Goal: Task Accomplishment & Management: Complete application form

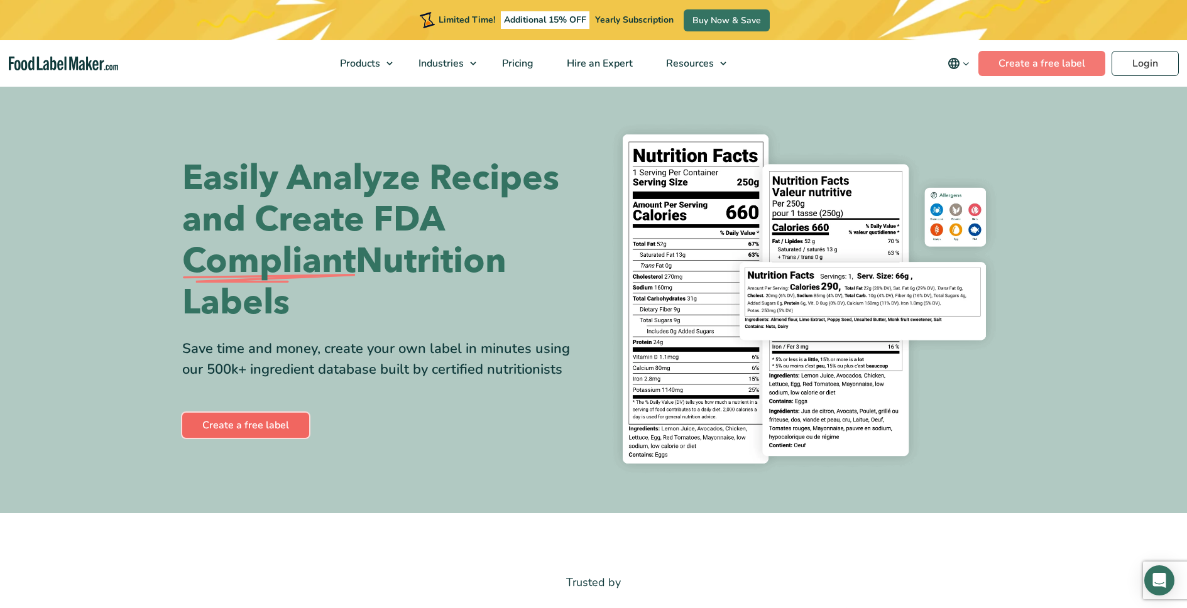
click at [275, 425] on link "Create a free label" at bounding box center [245, 425] width 127 height 25
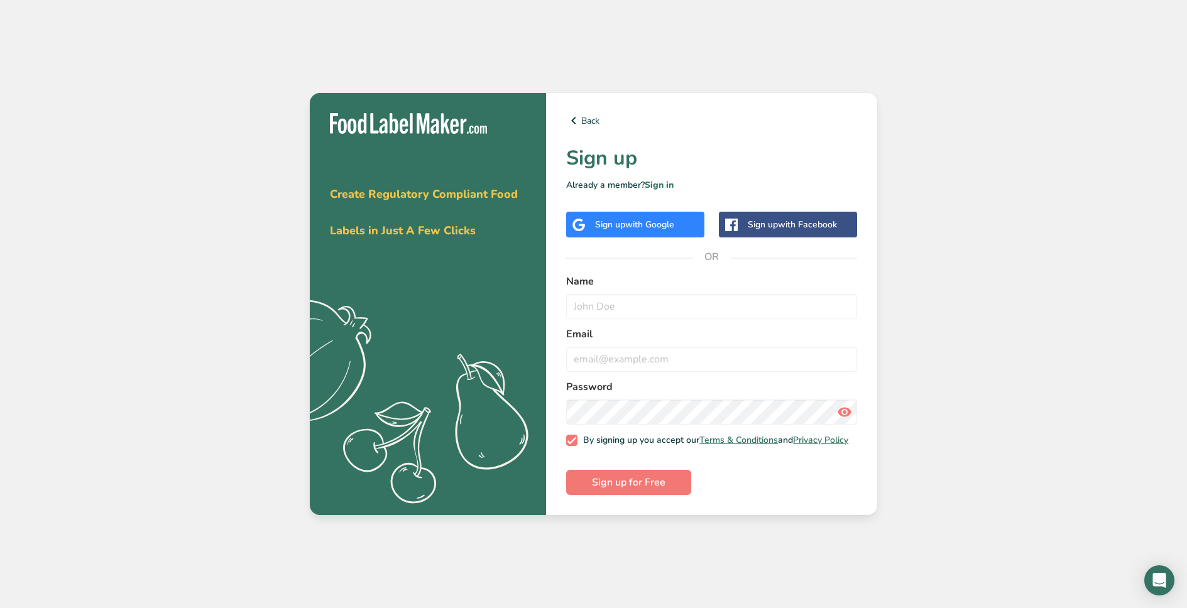
click at [630, 222] on span "with Google" at bounding box center [649, 225] width 49 height 12
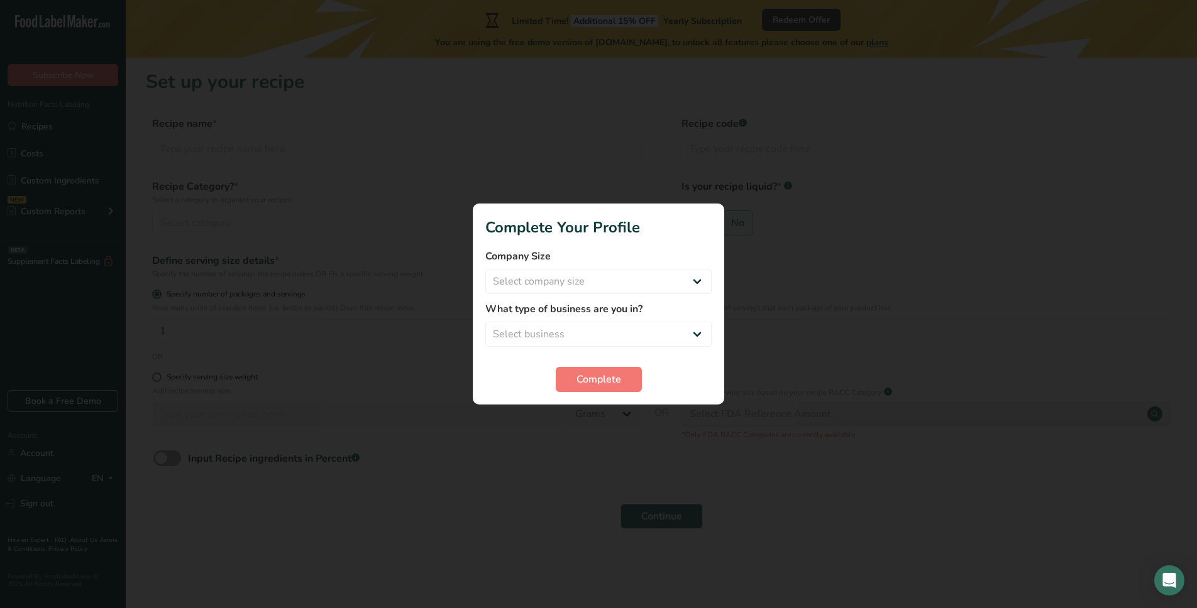
click at [693, 357] on form "Company Size Select company size Fewer than 10 Employees 10 to 50 Employees 51 …" at bounding box center [598, 320] width 226 height 143
click at [691, 342] on select "Select business Packaged Food Manufacturer Restaurant & Cafe Bakery Meal Plans …" at bounding box center [598, 334] width 226 height 25
select select "8"
click at [669, 292] on select "Select company size Fewer than 10 Employees 10 to 50 Employees 51 to 500 Employ…" at bounding box center [598, 281] width 226 height 25
select select "1"
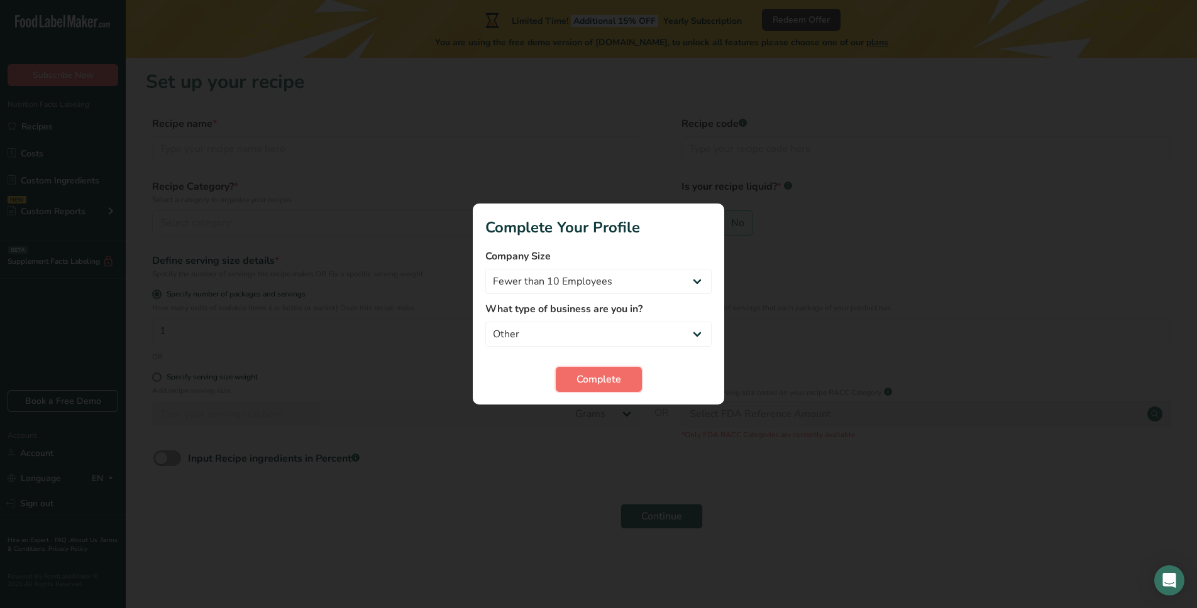
click at [622, 369] on button "Complete" at bounding box center [599, 379] width 86 height 25
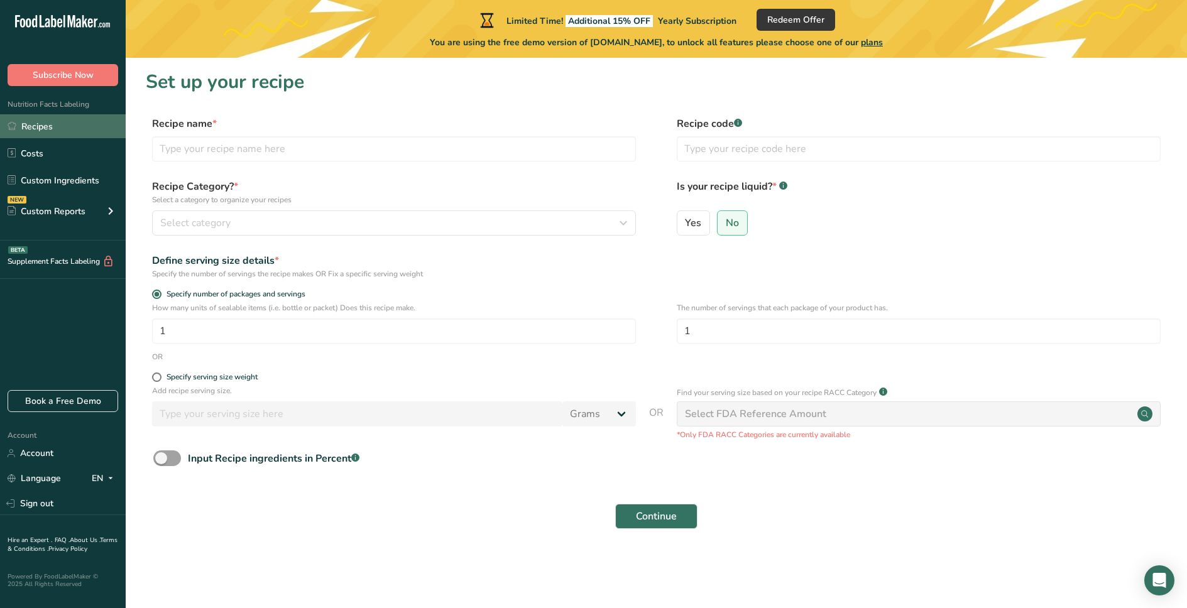
click at [94, 126] on link "Recipes" at bounding box center [63, 126] width 126 height 24
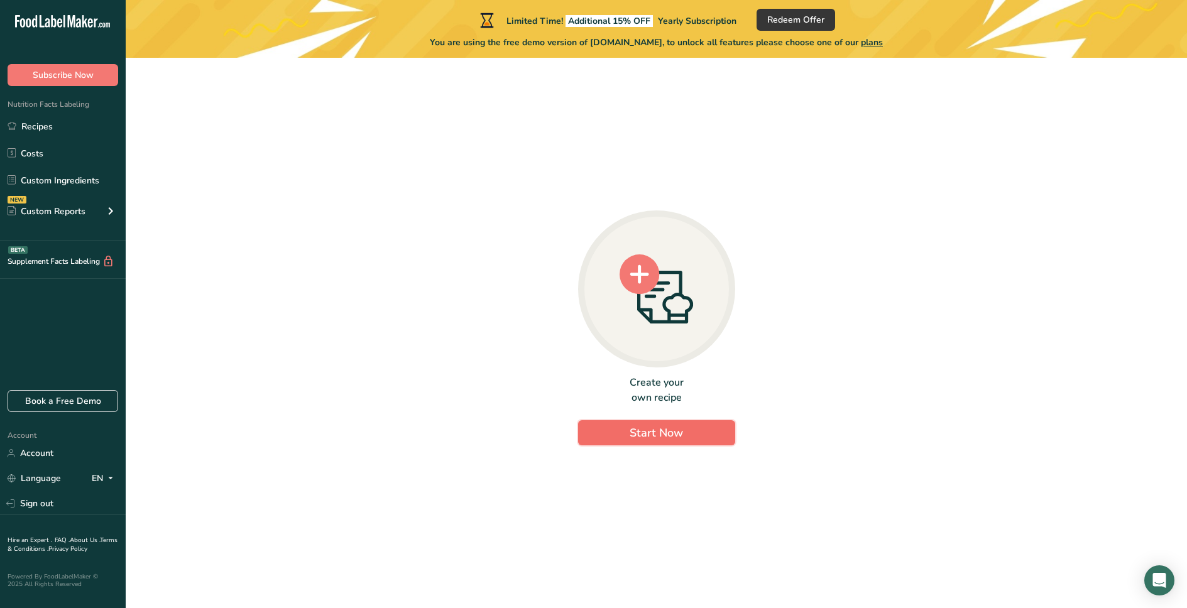
click at [694, 431] on button "Start Now" at bounding box center [656, 432] width 157 height 25
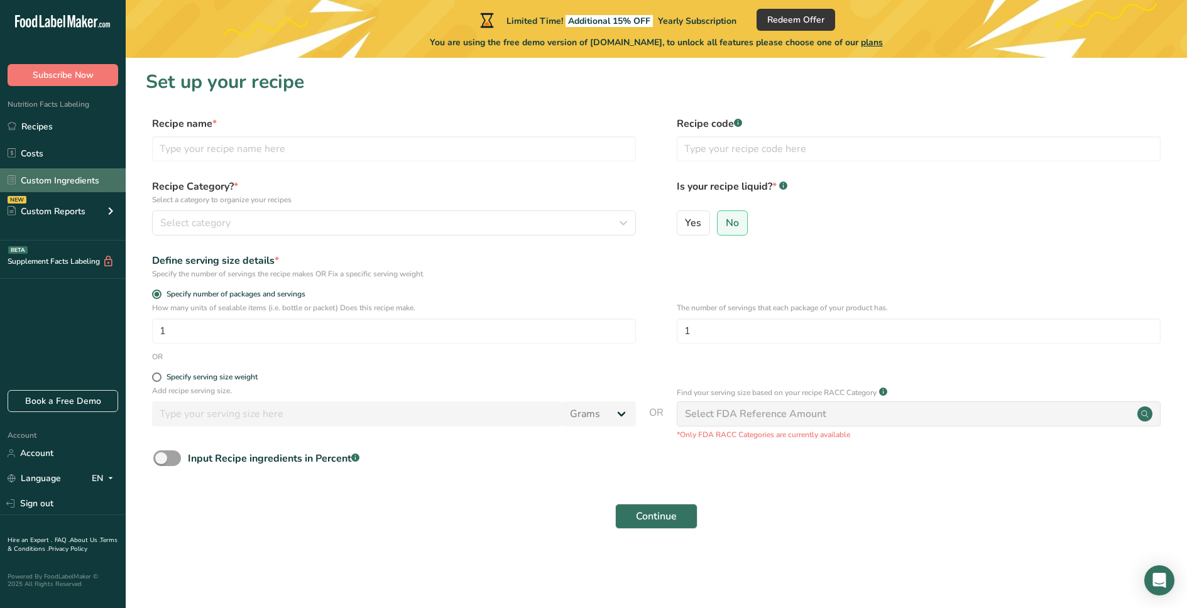
click at [71, 187] on link "Custom Ingredients" at bounding box center [63, 180] width 126 height 24
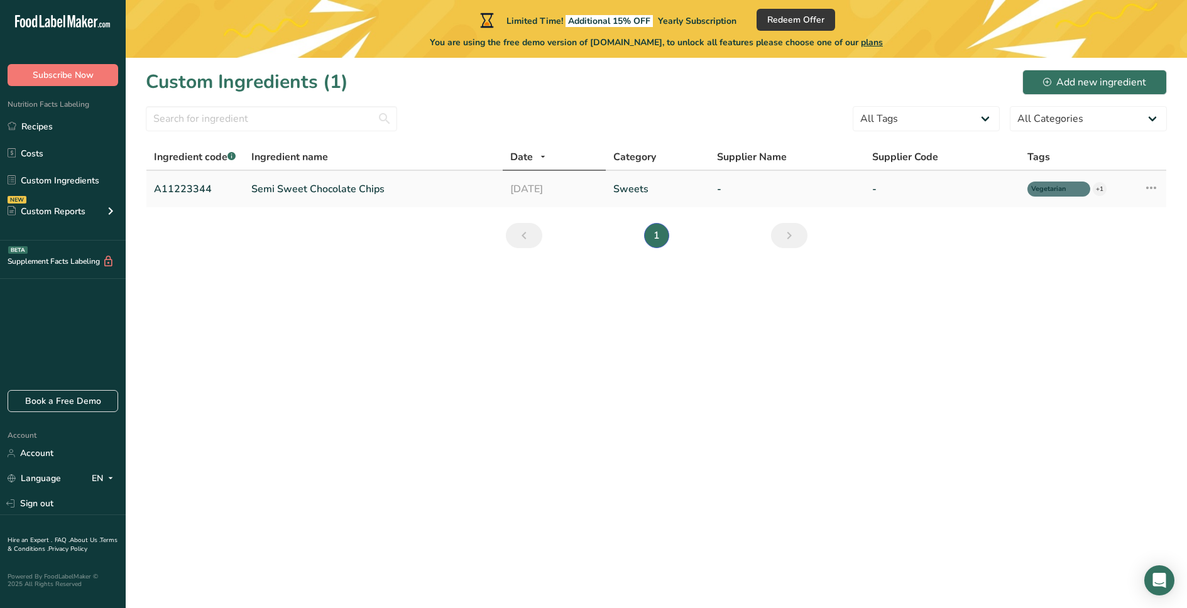
click at [420, 194] on link "Semi Sweet Chocolate Chips" at bounding box center [372, 189] width 243 height 15
